Goal: Transaction & Acquisition: Purchase product/service

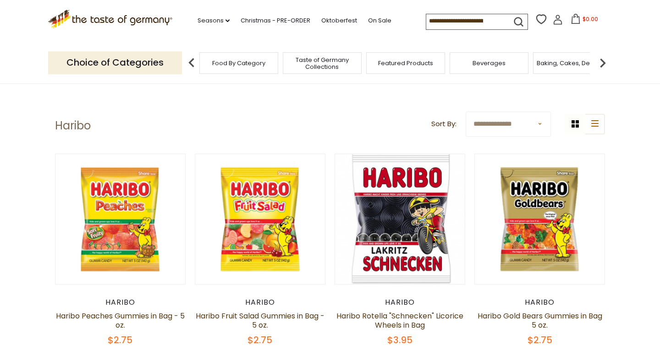
scroll to position [10, 0]
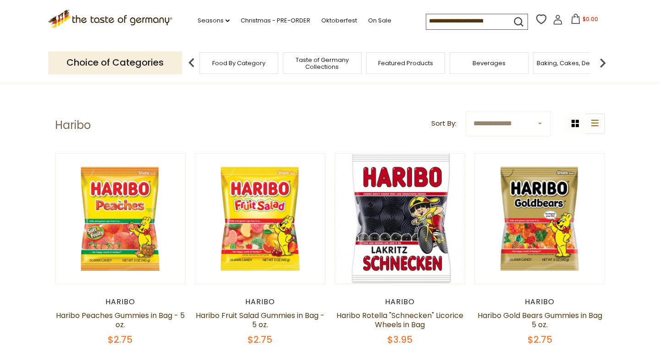
click at [412, 61] on span "Featured Products" at bounding box center [405, 63] width 55 height 7
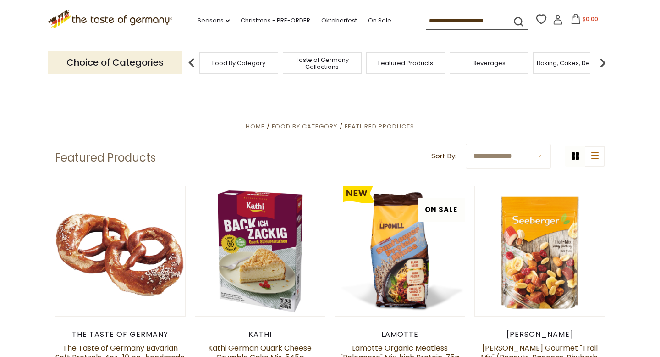
click at [260, 63] on span "Food By Category" at bounding box center [238, 63] width 53 height 7
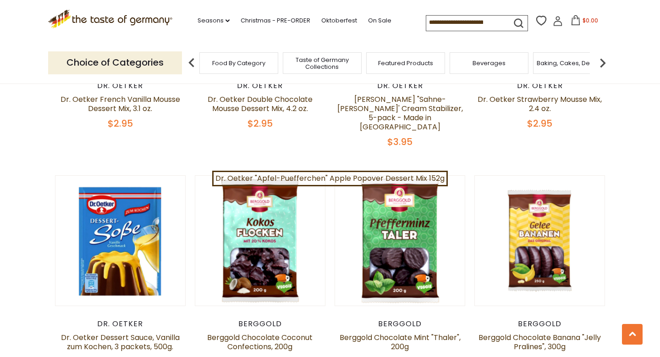
scroll to position [932, 0]
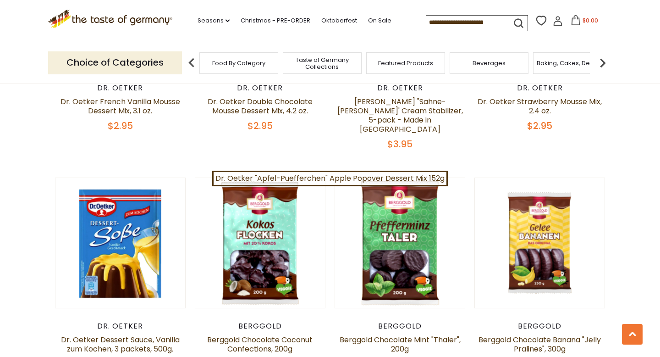
click at [487, 19] on input at bounding box center [465, 22] width 78 height 13
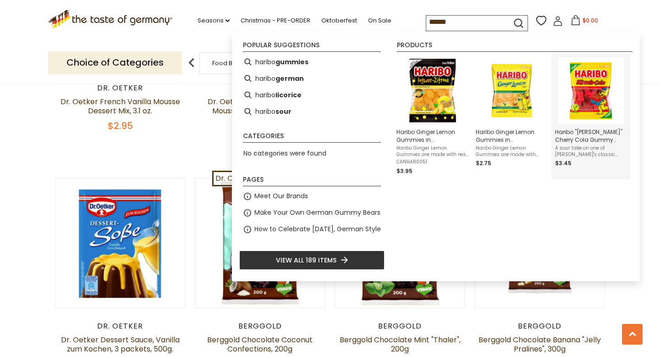
type input "******"
click at [585, 90] on img "Instant Search Results" at bounding box center [591, 90] width 66 height 66
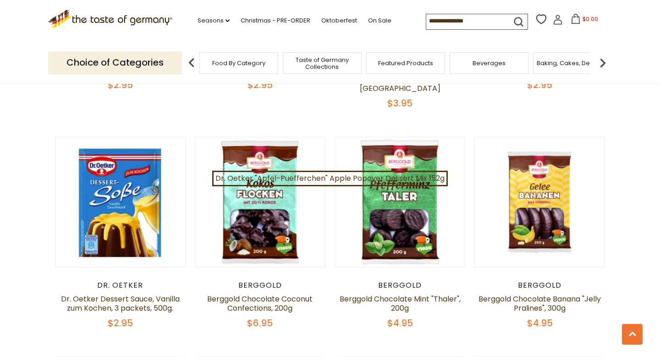
scroll to position [932, 0]
